Goal: Task Accomplishment & Management: Use online tool/utility

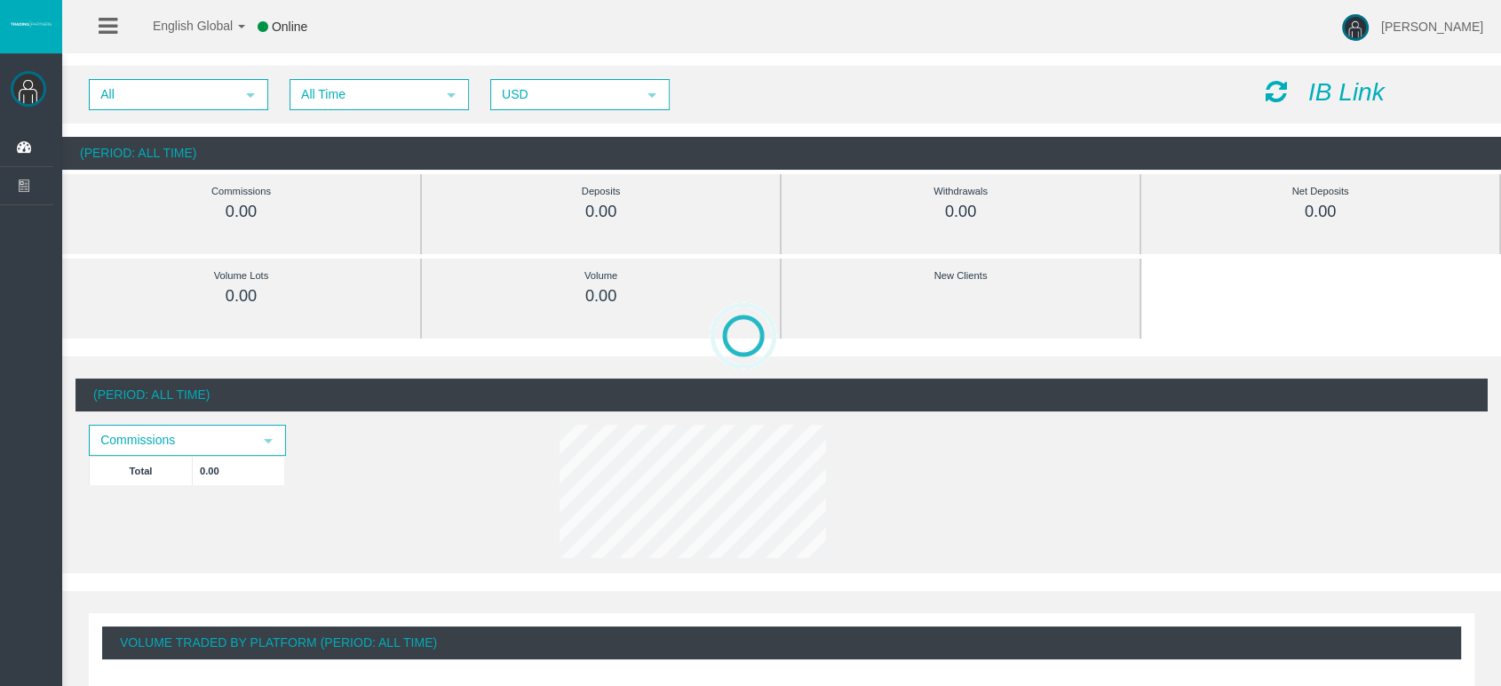
click at [1340, 99] on icon "IB Link" at bounding box center [1346, 92] width 76 height 28
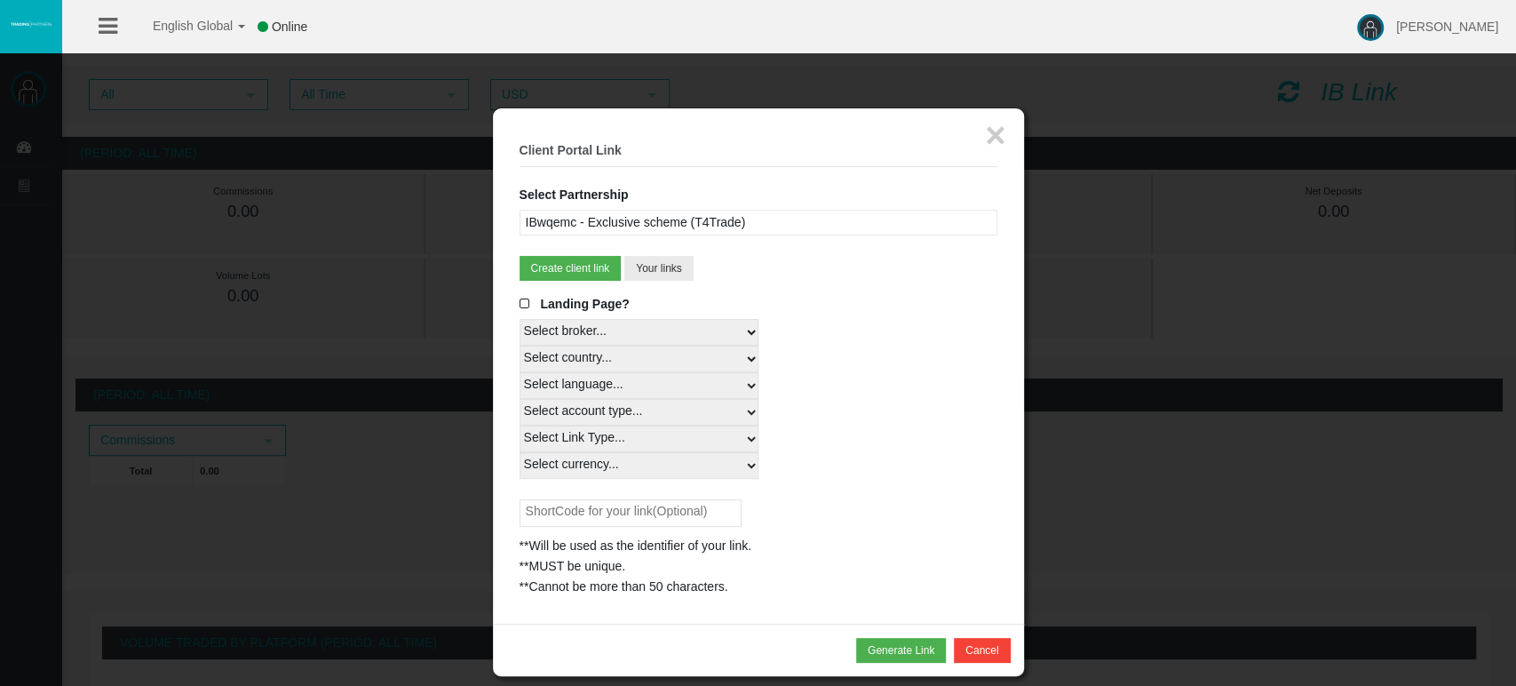
click at [520, 305] on span at bounding box center [529, 304] width 18 height 12
click at [0, 0] on input "Landing Page?" at bounding box center [0, 0] width 0 height 0
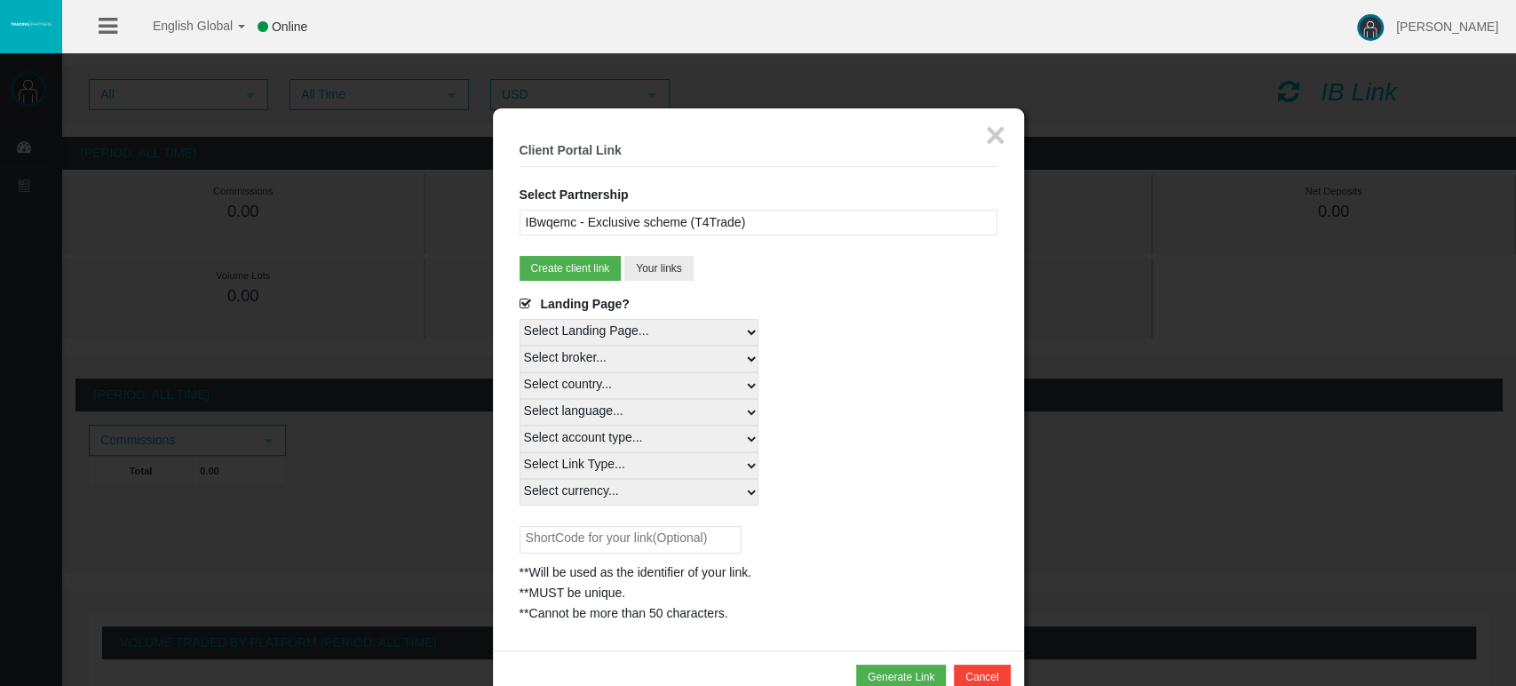
click at [547, 337] on select "Select Landing Page..." at bounding box center [639, 332] width 239 height 27
click at [563, 383] on select "Select country... Rest of the World" at bounding box center [639, 385] width 239 height 27
select select
click at [520, 372] on select "Select country... Rest of the World" at bounding box center [639, 385] width 239 height 27
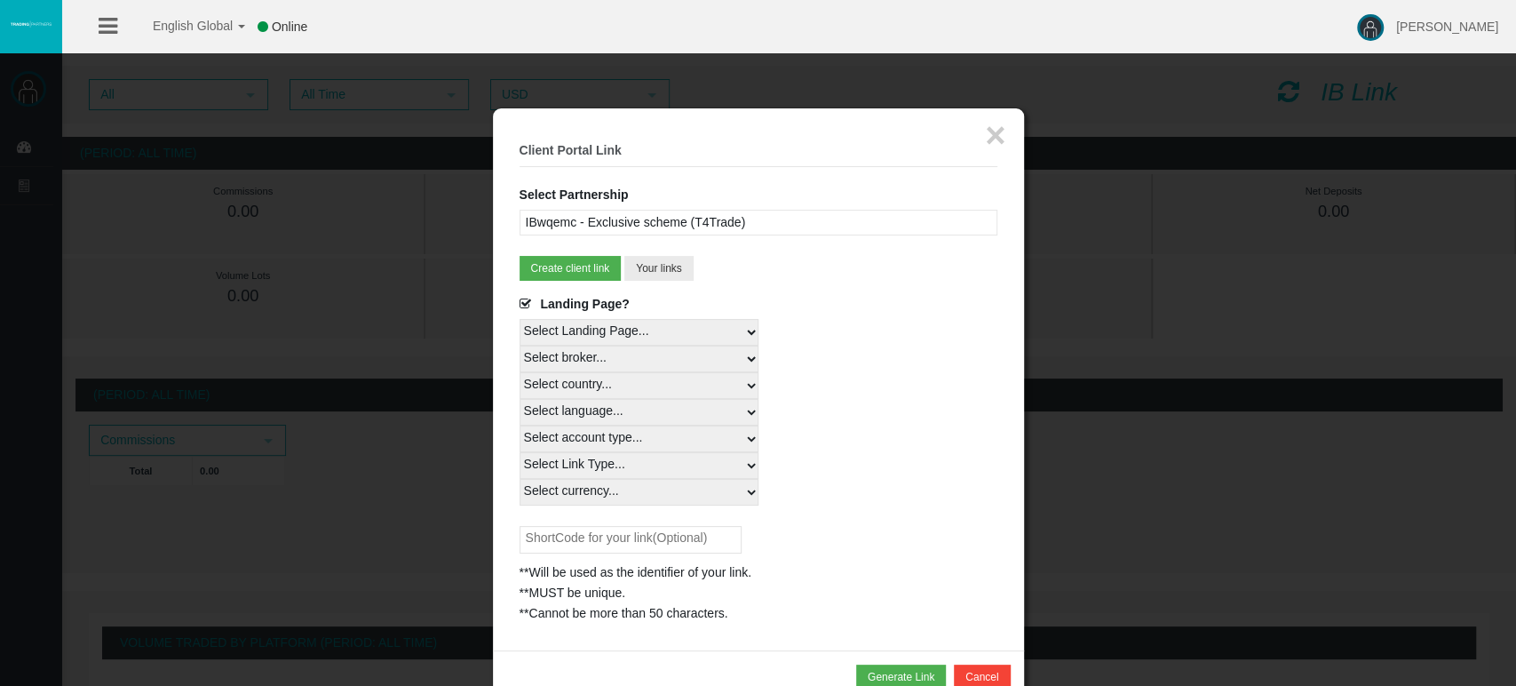
click at [559, 410] on select "Select language... English Japanese Chinese Portuguese Spanish Czech German Fre…" at bounding box center [639, 412] width 239 height 27
select select
click at [520, 399] on select "Select language... English Japanese Chinese Portuguese Spanish Czech German Fre…" at bounding box center [639, 412] width 239 height 27
click at [569, 444] on select "Select account type... All Platforms STP Swap Free MT4 LiveFloatingSpreadAccoun…" at bounding box center [639, 438] width 239 height 27
select select
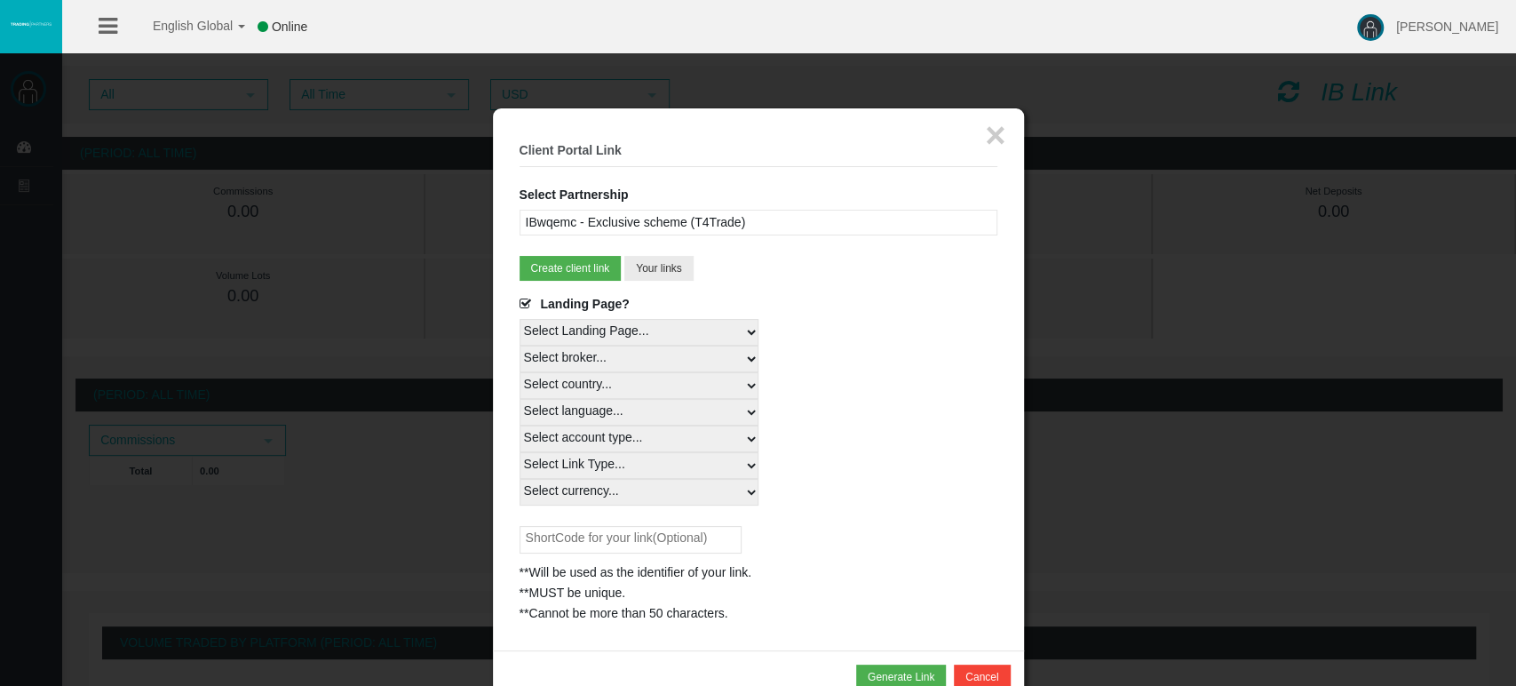
click at [520, 425] on select "Select account type... All Platforms STP Swap Free MT4 LiveFloatingSpreadAccoun…" at bounding box center [639, 438] width 239 height 27
click at [568, 465] on select "Select Link Type... Real" at bounding box center [639, 465] width 239 height 27
select select "Real"
click at [520, 452] on select "Select Link Type... Real" at bounding box center [639, 465] width 239 height 27
click at [769, 479] on div "Select currency... All Currencies" at bounding box center [759, 492] width 478 height 27
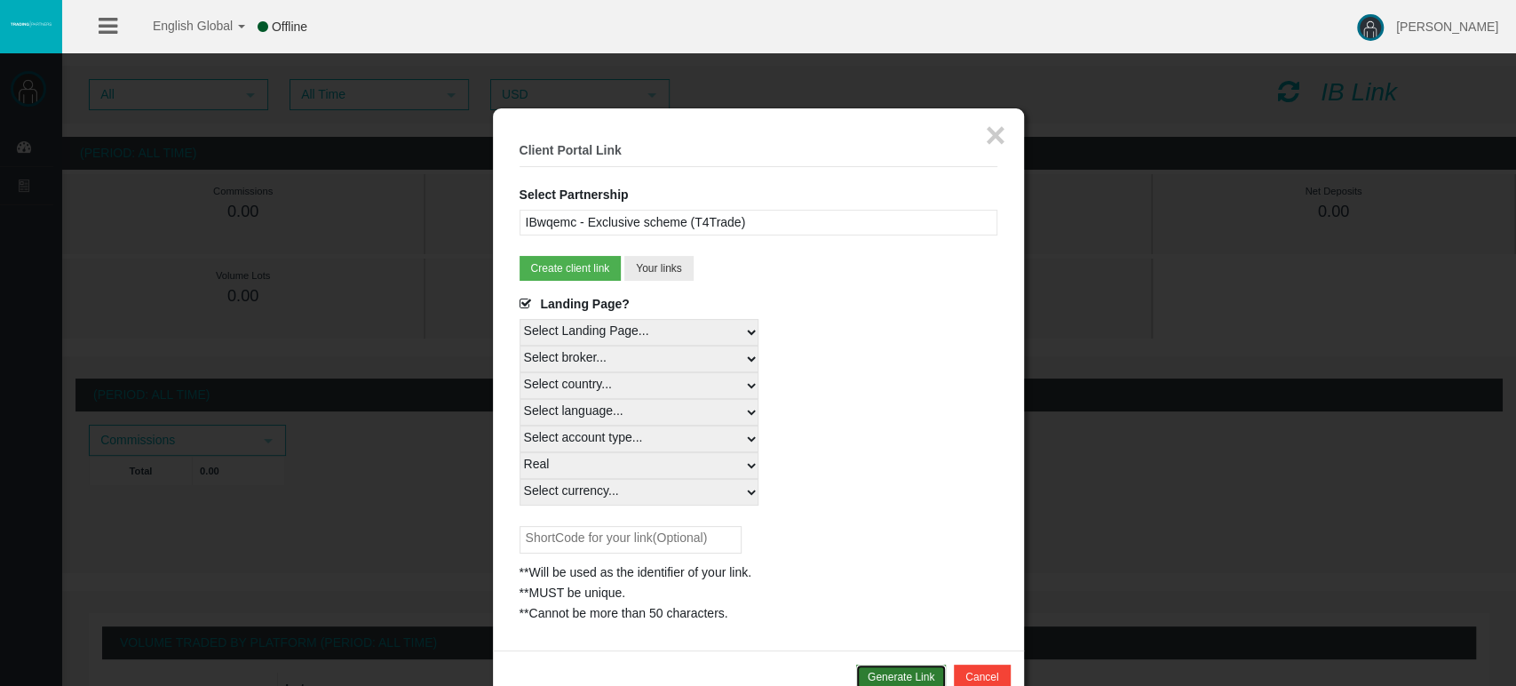
click at [887, 668] on button "Generate Link" at bounding box center [901, 676] width 90 height 25
drag, startPoint x: 510, startPoint y: 629, endPoint x: 906, endPoint y: 669, distance: 398.2
click at [906, 669] on div "× Client Portal Link Select Partnership IBwqemc - Exclusive scheme (T4Trade) IB…" at bounding box center [758, 389] width 531 height 562
